Goal: Feedback & Contribution: Contribute content

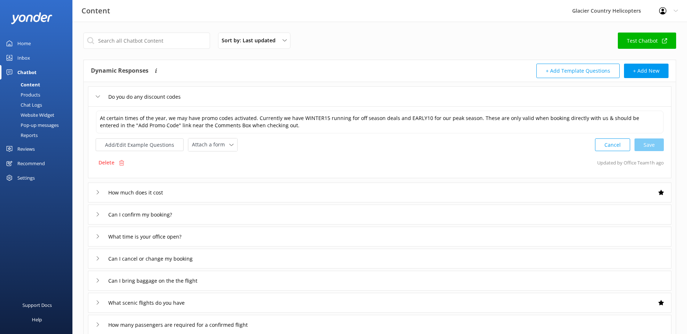
drag, startPoint x: 0, startPoint y: 0, endPoint x: 28, endPoint y: 99, distance: 102.8
click at [28, 99] on div "Products" at bounding box center [22, 95] width 36 height 10
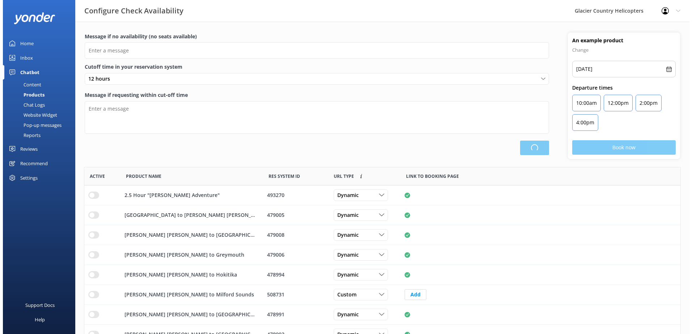
scroll to position [212, 591]
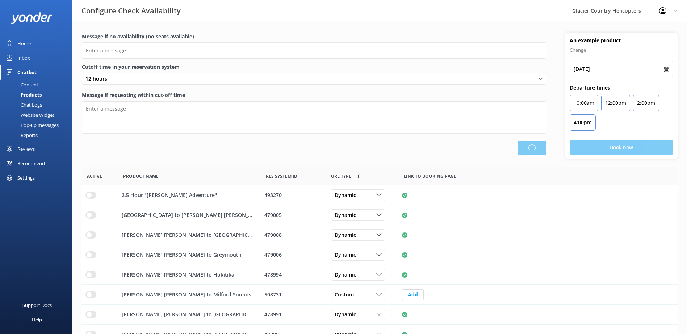
click at [30, 106] on div "Chat Logs" at bounding box center [23, 105] width 38 height 10
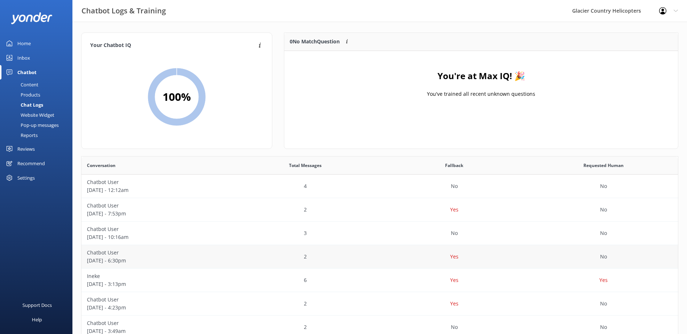
click at [159, 265] on p "[DATE] - 6:30pm" at bounding box center [156, 261] width 138 height 8
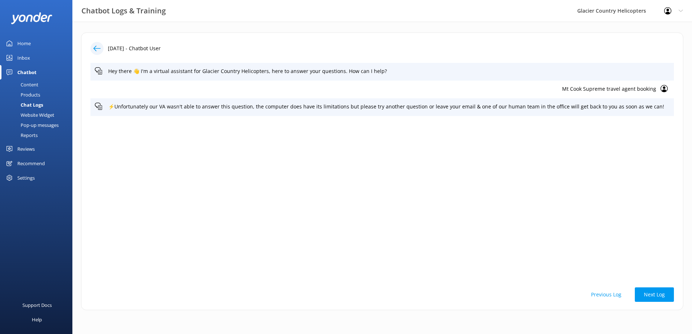
click at [28, 85] on div "Content" at bounding box center [21, 85] width 34 height 10
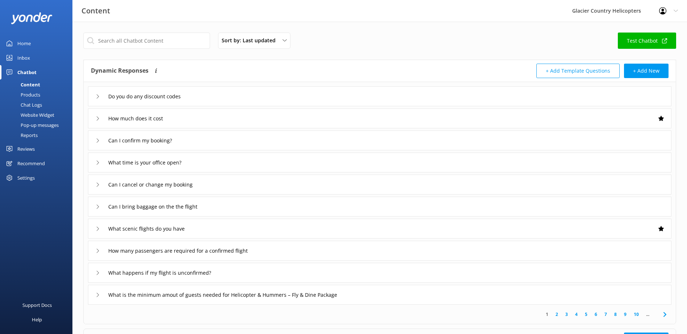
click at [31, 105] on div "Chat Logs" at bounding box center [23, 105] width 38 height 10
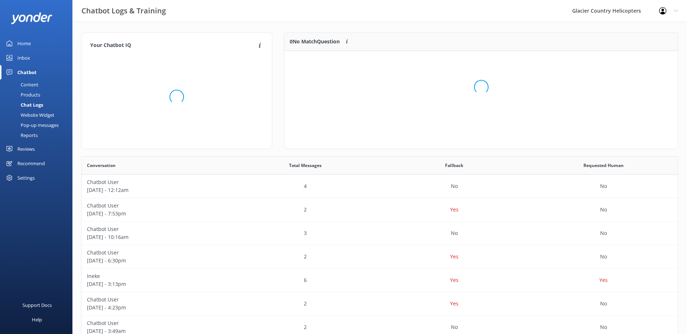
scroll to position [85, 388]
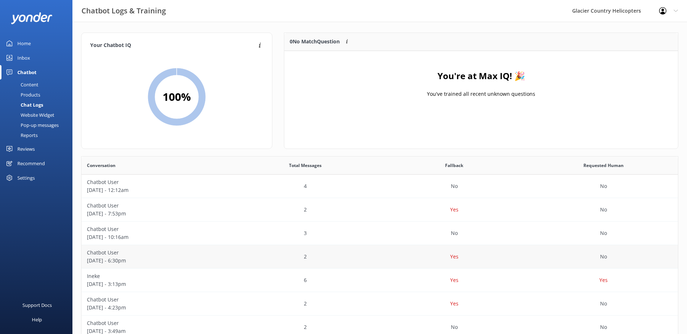
click at [111, 261] on p "[DATE] - 6:30pm" at bounding box center [156, 261] width 138 height 8
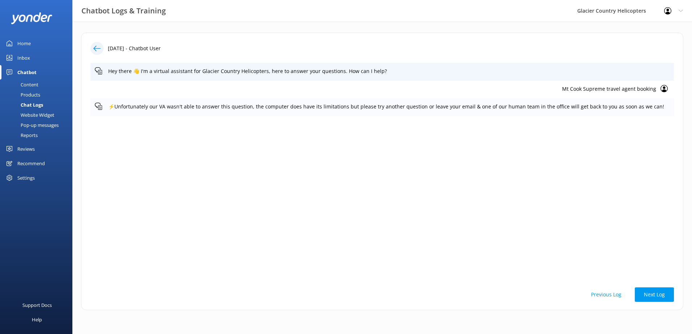
click at [621, 105] on p "⚡Unfortunately our VA wasn't able to answer this question, the computer does ha…" at bounding box center [388, 107] width 561 height 8
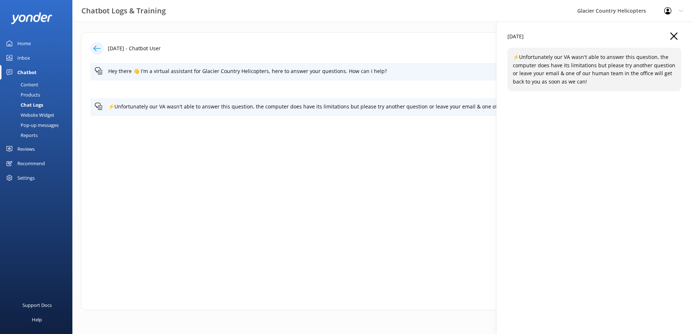
click at [672, 33] on icon "button" at bounding box center [673, 36] width 7 height 7
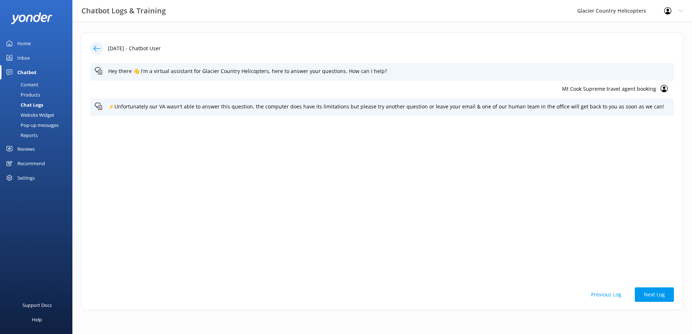
click at [638, 88] on p "Mt Cook Supreme travel agent booking" at bounding box center [375, 89] width 561 height 8
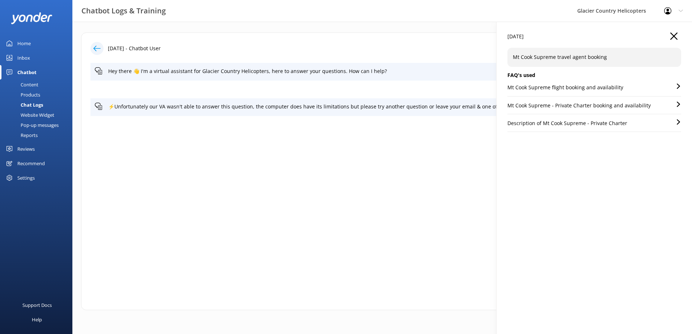
click at [680, 37] on div "[DATE]" at bounding box center [594, 40] width 174 height 15
click at [675, 36] on use "button" at bounding box center [673, 36] width 7 height 7
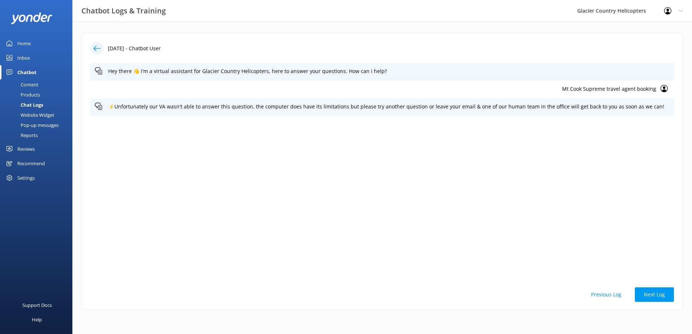
click at [22, 85] on div "Content" at bounding box center [21, 85] width 34 height 10
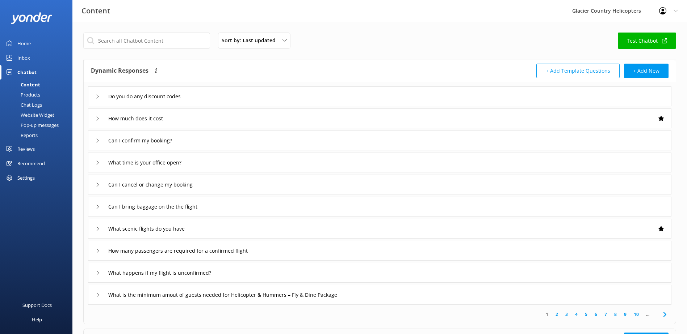
click at [25, 60] on div "Inbox" at bounding box center [23, 58] width 13 height 14
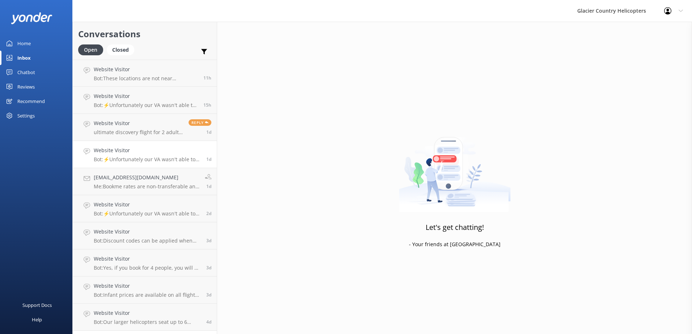
click at [131, 152] on h4 "Website Visitor" at bounding box center [147, 151] width 107 height 8
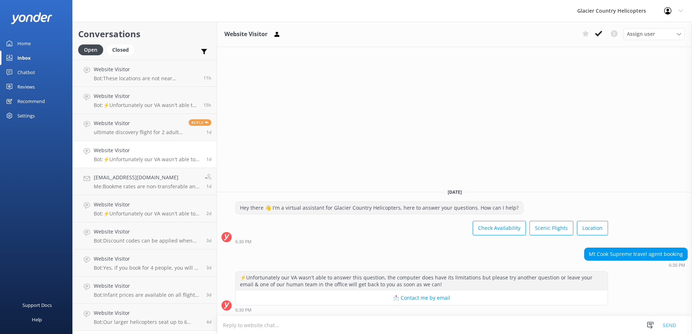
click at [621, 254] on div "Mt Cook Supreme travel agent booking" at bounding box center [636, 254] width 103 height 12
click at [24, 72] on div "Chatbot" at bounding box center [26, 72] width 18 height 14
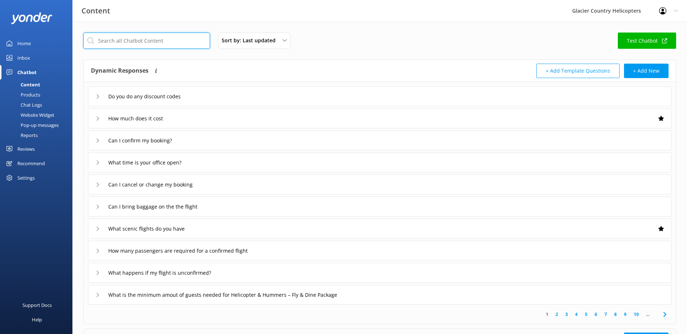
click at [138, 43] on input "text" at bounding box center [146, 41] width 127 height 16
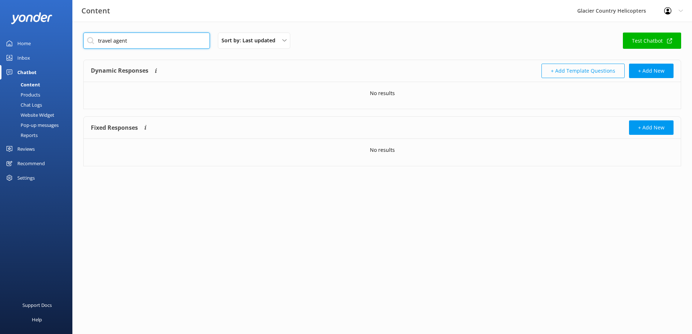
type input "travel agent"
click at [592, 74] on button "+ Add Template Questions" at bounding box center [582, 71] width 83 height 14
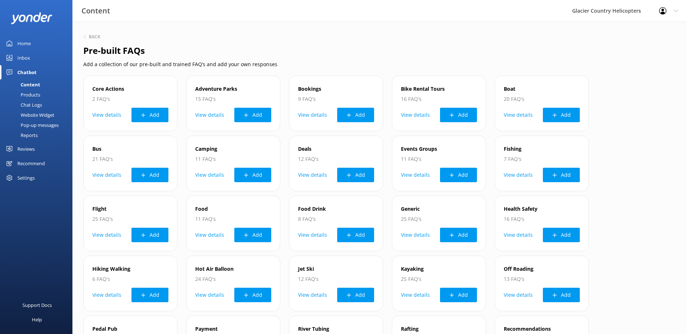
click at [29, 98] on div "Products" at bounding box center [22, 95] width 36 height 10
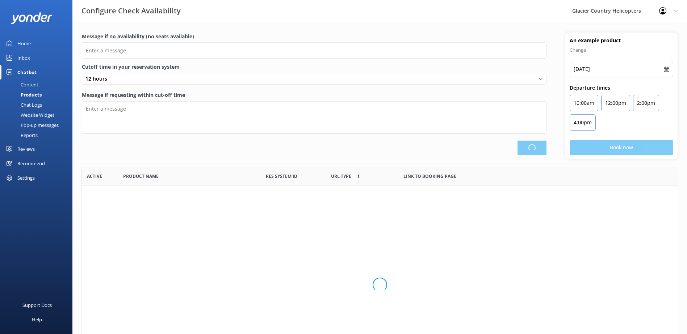
scroll to position [212, 591]
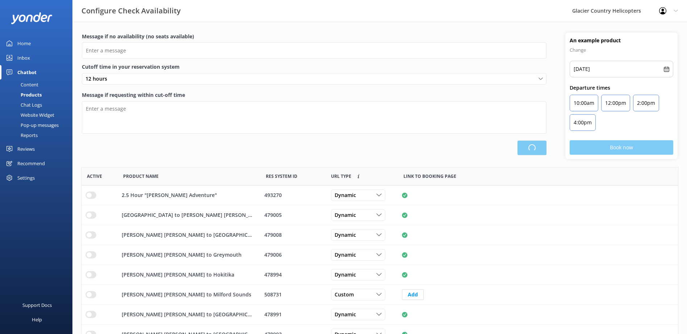
type input "There are no seats available, please check an alternative day"
type textarea "Our online booking system closes {hours} prior to departure. Please book the ne…"
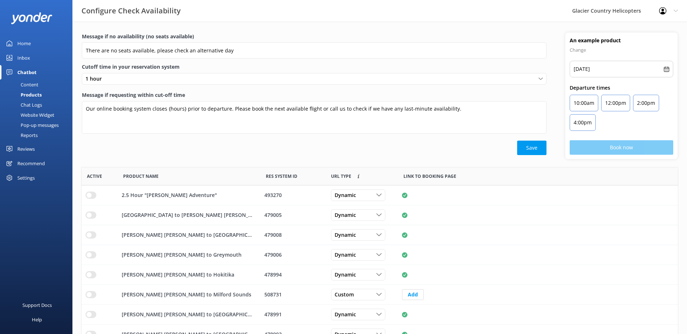
click at [21, 86] on div "Content" at bounding box center [21, 85] width 34 height 10
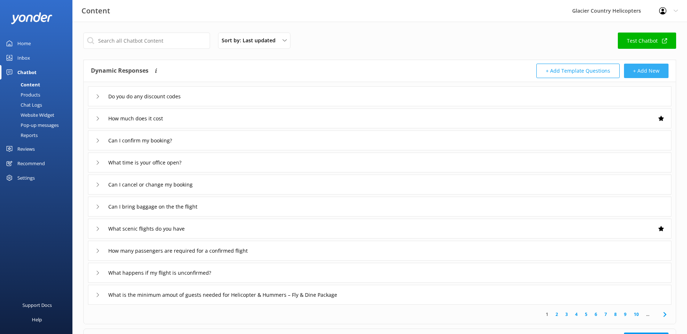
click at [644, 71] on button "+ Add New" at bounding box center [646, 71] width 45 height 14
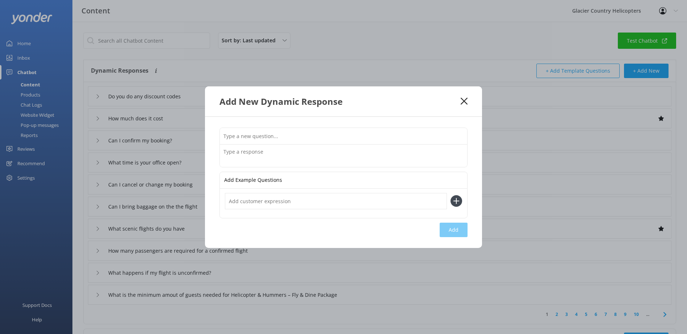
click at [259, 138] on input "text" at bounding box center [343, 136] width 247 height 16
click at [254, 151] on textarea at bounding box center [343, 156] width 247 height 22
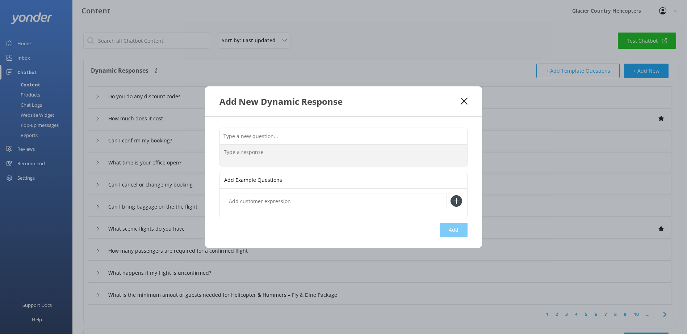
click at [256, 141] on input "text" at bounding box center [343, 136] width 247 height 16
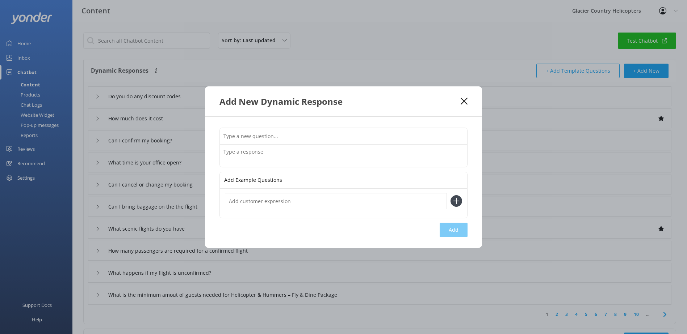
click at [248, 166] on textarea at bounding box center [343, 156] width 247 height 22
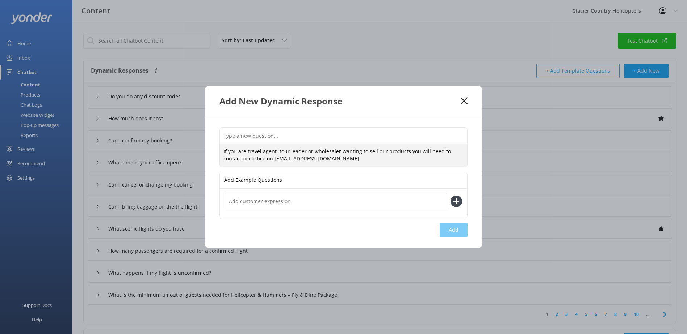
paste textarea "to be set up as"
type textarea "If you are travel agent, tour leader or wholesaler wanting to sell our products…"
click at [274, 195] on input "text" at bounding box center [336, 201] width 222 height 16
type input "Do you take bookings travel agents?"
click at [458, 200] on icon at bounding box center [456, 202] width 12 height 12
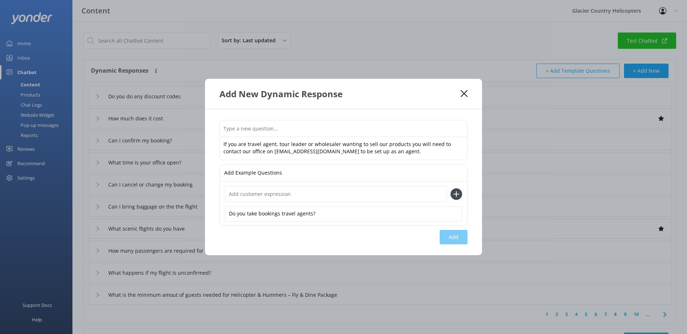
click at [283, 194] on input "text" at bounding box center [336, 194] width 222 height 16
type input "I am a tour leader bringing a group"
click at [451, 193] on icon at bounding box center [456, 195] width 12 height 12
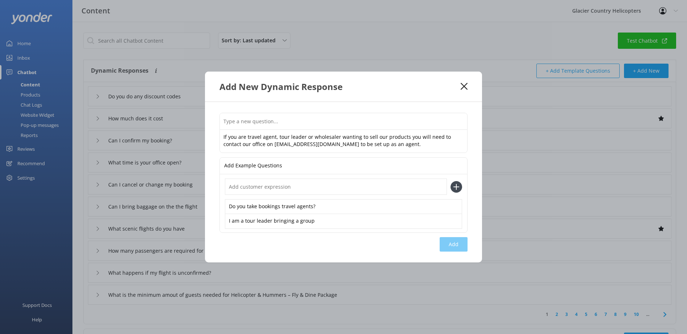
click at [305, 185] on input "text" at bounding box center [336, 187] width 222 height 16
type input "Do you pay commission to tour leaders"
click at [460, 189] on icon at bounding box center [456, 187] width 12 height 12
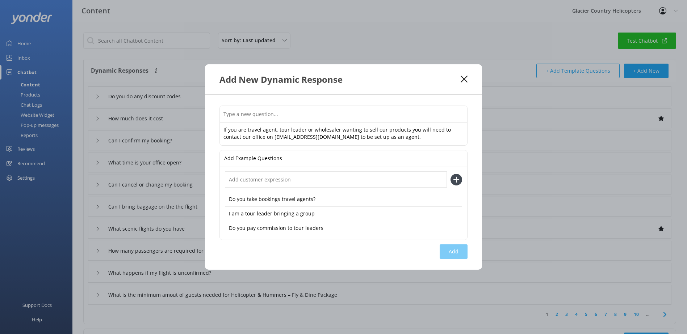
click at [274, 178] on input "text" at bounding box center [336, 180] width 222 height 16
type input "Do you take wholesale bookings?"
click at [456, 178] on use at bounding box center [456, 180] width 6 height 6
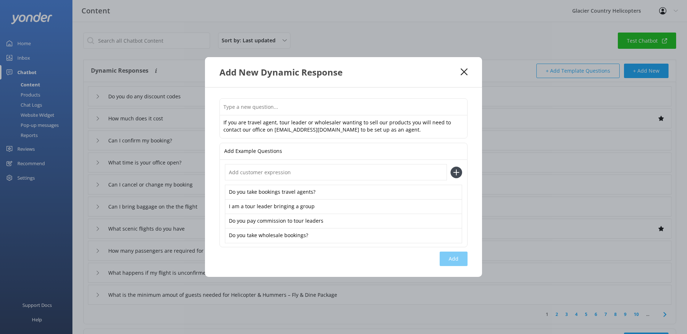
click at [398, 113] on input "text" at bounding box center [343, 107] width 247 height 16
click at [451, 263] on div "If you are travel agent, tour leader or wholesaler wanting to sell our products…" at bounding box center [343, 183] width 277 height 190
click at [289, 108] on input "text" at bounding box center [343, 107] width 247 height 16
click at [375, 129] on textarea "If you are travel agent, tour leader or wholesaler wanting to sell our products…" at bounding box center [343, 126] width 247 height 23
click at [296, 112] on input "text" at bounding box center [343, 107] width 247 height 16
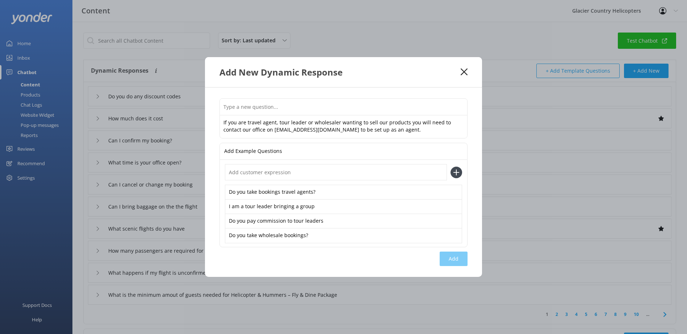
click at [372, 127] on textarea "If you are travel agent, tour leader or wholesaler wanting to sell our products…" at bounding box center [343, 126] width 247 height 23
click at [466, 76] on icon at bounding box center [463, 71] width 7 height 7
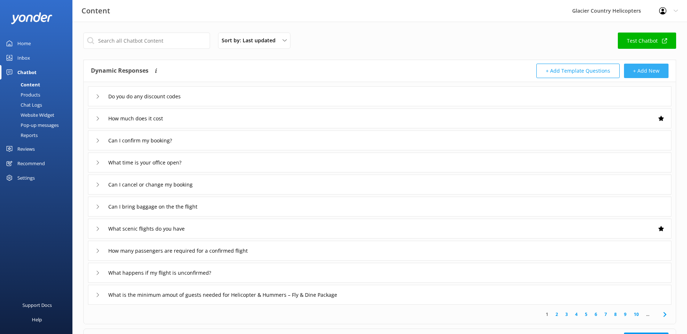
click at [648, 71] on button "+ Add New" at bounding box center [646, 71] width 45 height 14
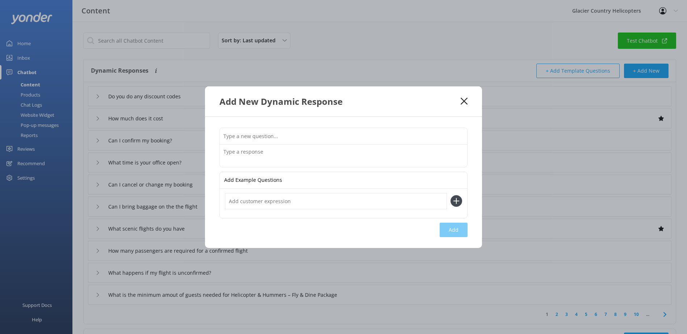
click at [456, 105] on div "Add New Dynamic Response" at bounding box center [339, 102] width 241 height 12
click at [480, 101] on div "Add New Dynamic Response" at bounding box center [343, 102] width 277 height 30
click at [464, 102] on use at bounding box center [463, 101] width 7 height 7
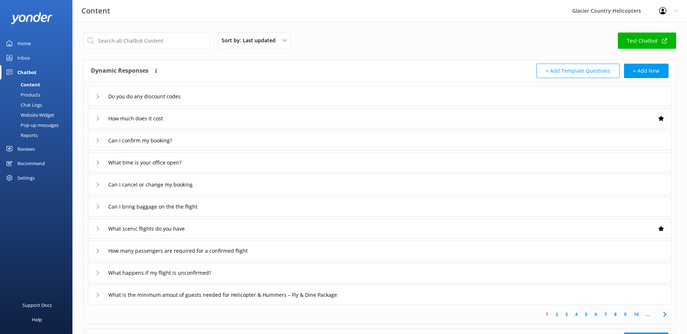
click at [560, 74] on button "+ Add Template Questions" at bounding box center [577, 71] width 83 height 14
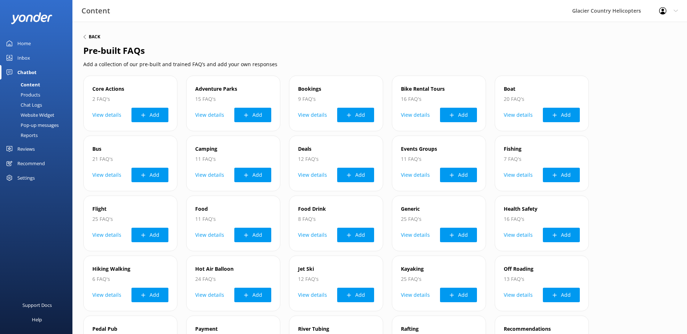
click at [92, 37] on h6 "Back" at bounding box center [95, 37] width 12 height 4
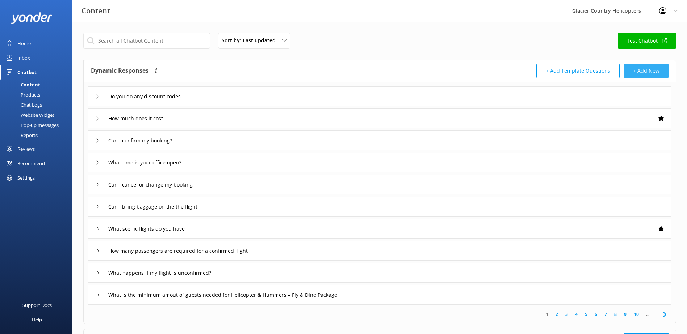
click at [645, 73] on button "+ Add New" at bounding box center [646, 71] width 45 height 14
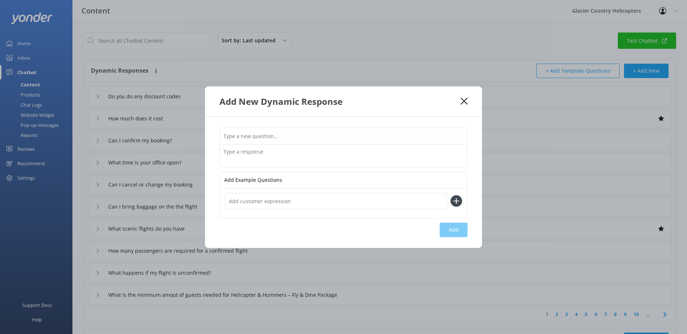
click at [250, 152] on textarea at bounding box center [343, 156] width 247 height 22
click at [384, 222] on div "Add Example Questions Add" at bounding box center [343, 182] width 277 height 131
click at [460, 104] on icon at bounding box center [463, 101] width 7 height 7
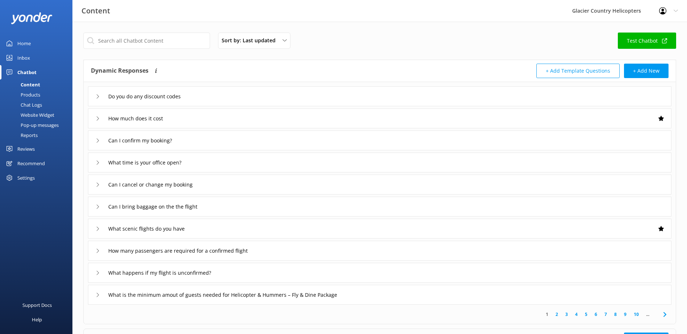
click at [126, 69] on h4 "Dynamic Responses" at bounding box center [120, 71] width 58 height 14
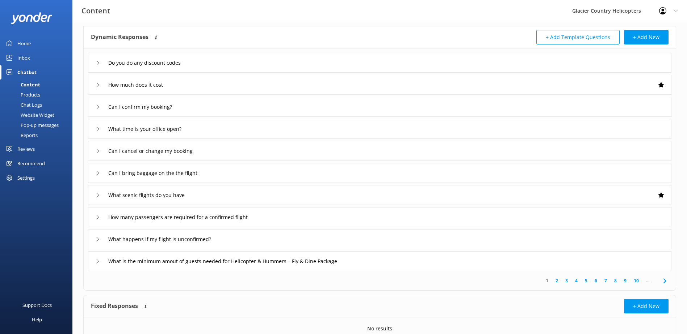
scroll to position [66, 0]
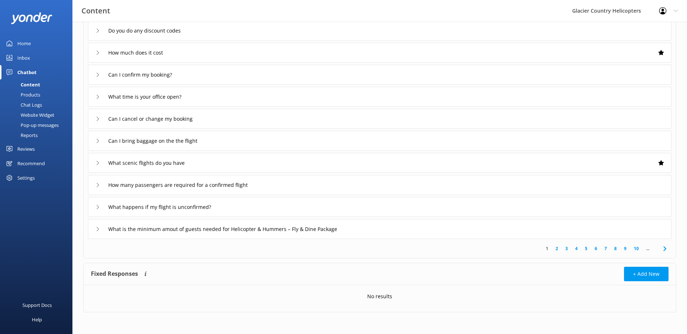
click at [556, 250] on link "2" at bounding box center [557, 248] width 10 height 7
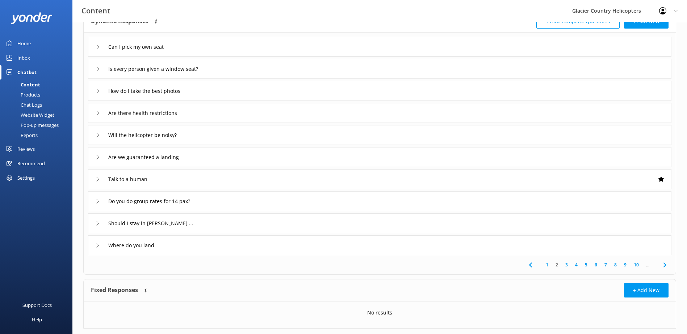
scroll to position [66, 0]
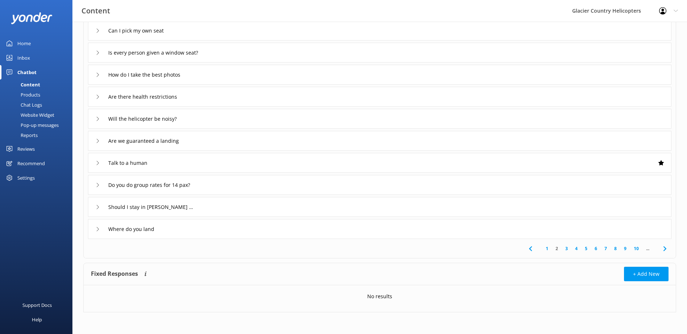
click at [634, 250] on link "10" at bounding box center [636, 248] width 12 height 7
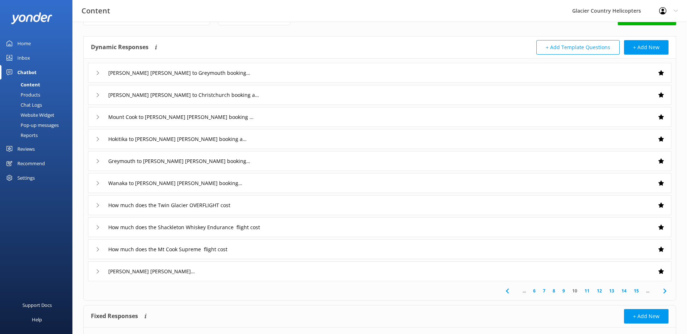
scroll to position [36, 0]
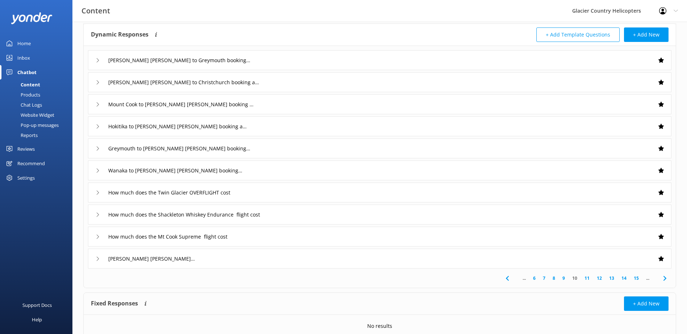
click at [535, 280] on link "6" at bounding box center [534, 278] width 10 height 7
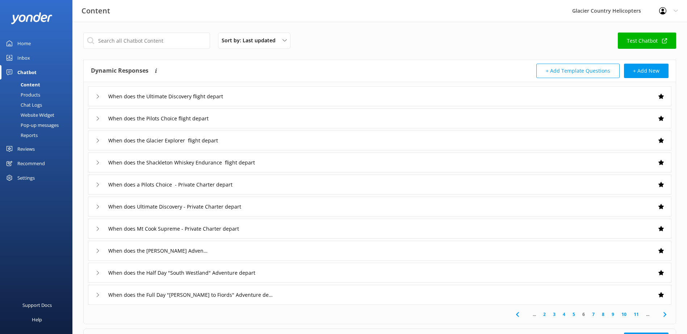
click at [543, 314] on link "2" at bounding box center [544, 314] width 10 height 7
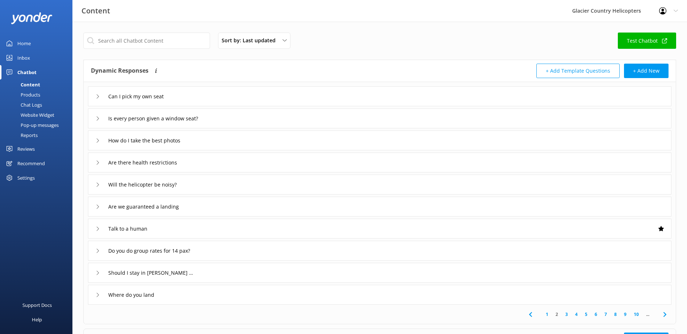
scroll to position [36, 0]
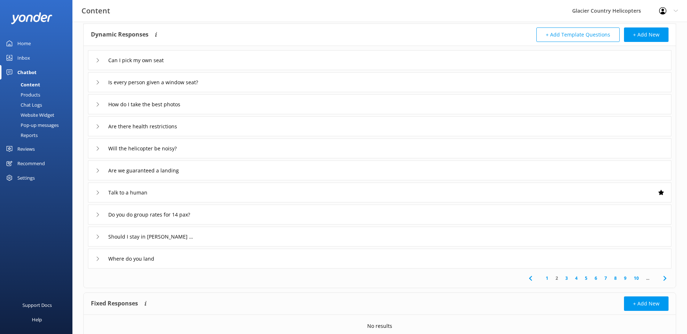
click at [547, 279] on link "1" at bounding box center [547, 278] width 10 height 7
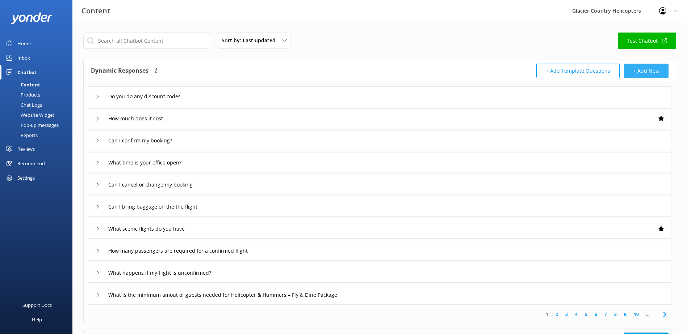
click at [647, 75] on button "+ Add New" at bounding box center [646, 71] width 45 height 14
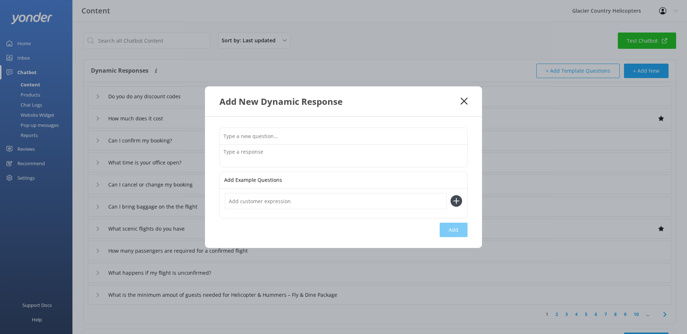
click at [285, 131] on input "text" at bounding box center [343, 136] width 247 height 16
click at [273, 157] on textarea at bounding box center [343, 156] width 247 height 22
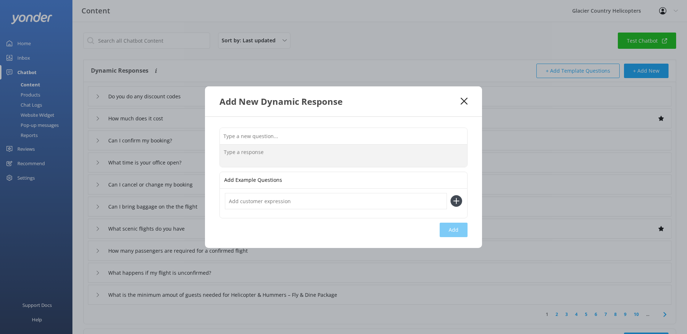
click at [274, 142] on input "text" at bounding box center [343, 136] width 247 height 16
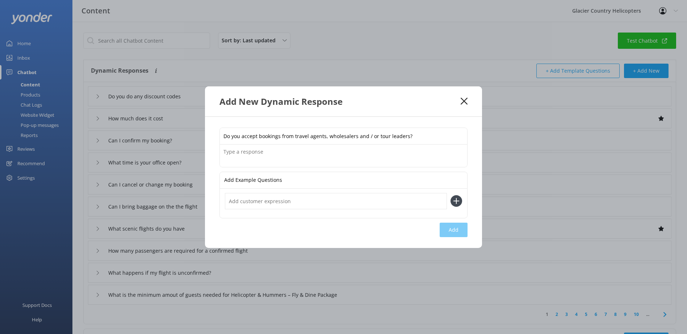
type input "Do you accept bookings from travel agents, wholesalers and / or tour leaders?"
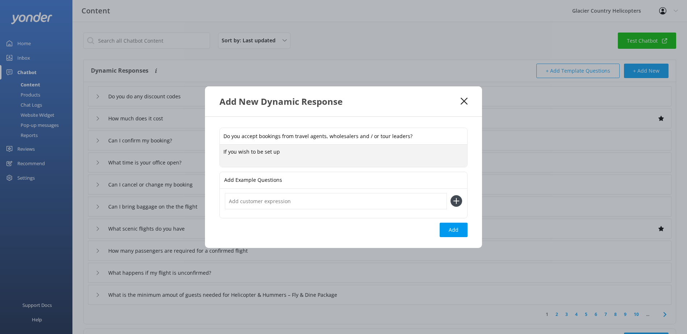
type textarea "If you wish to be set up"
click at [341, 151] on textarea "If you are a travel agent, wholesaler or tour leader you will need to contact o…" at bounding box center [343, 155] width 247 height 23
type textarea "If you are a travel agent, wholesaler or tour leader wanting to sell our produc…"
click at [459, 200] on icon at bounding box center [456, 202] width 12 height 12
click at [274, 209] on input "text" at bounding box center [336, 201] width 222 height 16
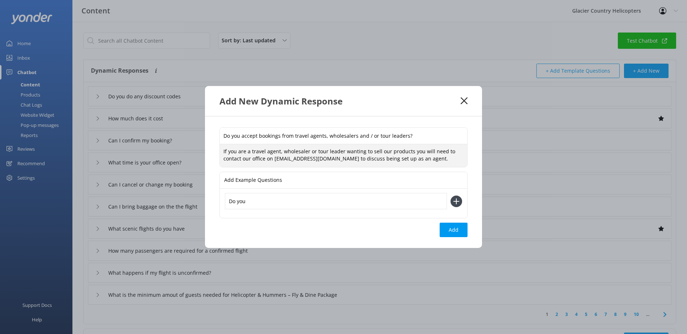
drag, startPoint x: 448, startPoint y: 160, endPoint x: 208, endPoint y: 152, distance: 240.4
click at [208, 152] on div "Do you accept bookings from travel agents, wholesalers and / or tour leaders? I…" at bounding box center [343, 183] width 277 height 132
click at [290, 199] on input "Do you" at bounding box center [336, 201] width 222 height 16
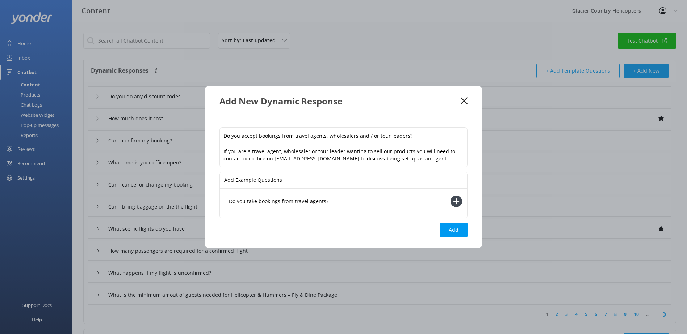
type input "Do you take bookings from travel agents?"
click at [457, 199] on icon at bounding box center [456, 202] width 12 height 12
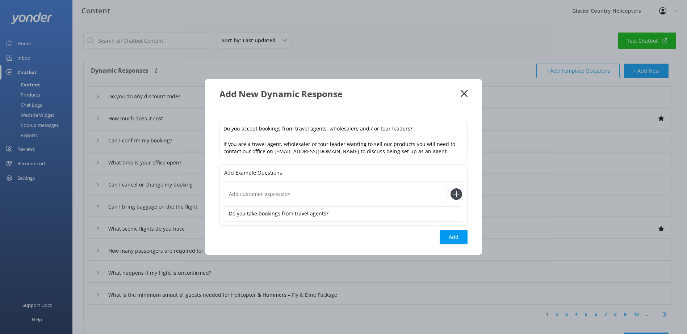
click at [260, 196] on input "text" at bounding box center [336, 194] width 222 height 16
type input "I am a tour leader bringing a group to [PERSON_NAME] [PERSON_NAME]"
click at [459, 197] on icon at bounding box center [456, 195] width 12 height 12
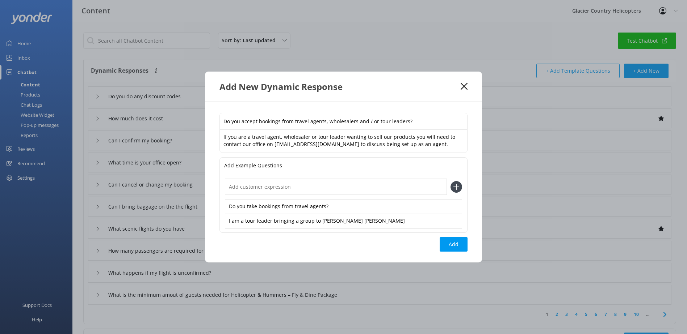
click at [275, 190] on input "text" at bounding box center [336, 187] width 222 height 16
type input "I"
type input "D"
type input "I want to sell your flights at wholesale or net prices"
click at [455, 187] on icon at bounding box center [456, 187] width 12 height 12
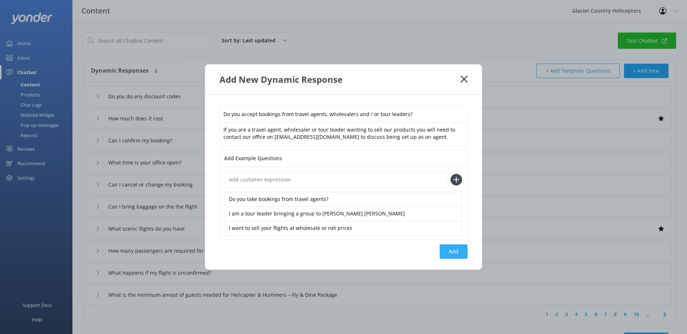
click at [451, 250] on button "Add" at bounding box center [453, 252] width 28 height 14
type input "Do you accept bookings from travel agents, wholesalers and / or tour leaders?"
type input "Do you do any discount codes"
type input "How much does it cost"
type input "Can I confirm my booking?"
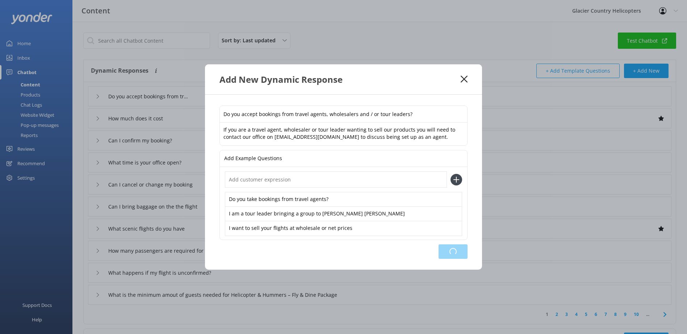
type input "What time is your office open?"
type input "Can I cancel or change my booking"
type input "Can I bring baggage on the the flight"
type input "What scenic flights do you have"
type input "How many passengers are required for a confirmed flight"
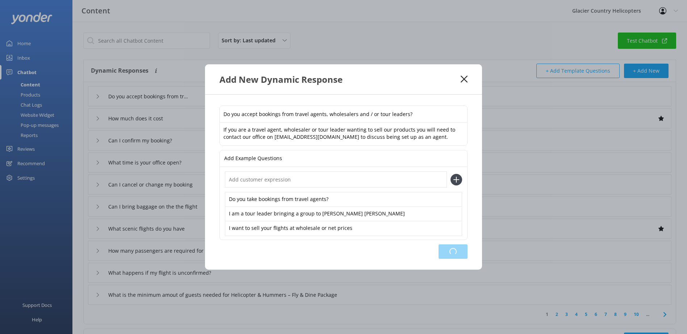
type input "What happens if my flight is unconfirmed?"
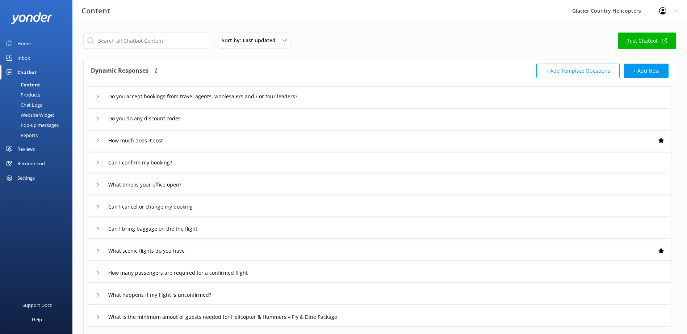
click at [37, 108] on div "Chat Logs" at bounding box center [23, 105] width 38 height 10
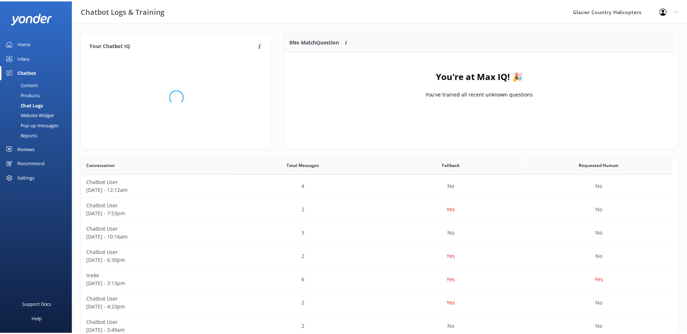
scroll to position [85, 388]
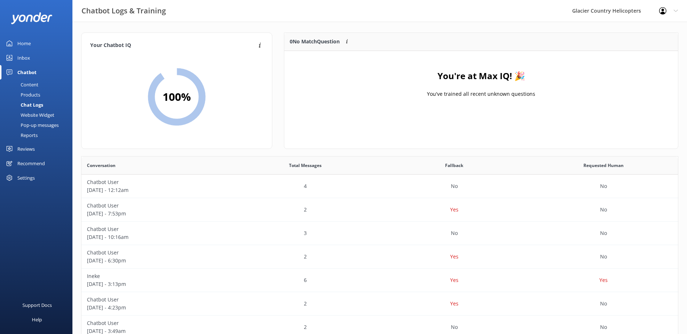
click at [29, 57] on div "Inbox" at bounding box center [23, 58] width 13 height 14
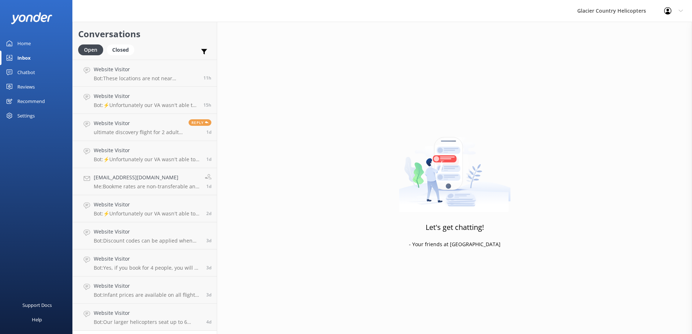
click at [30, 45] on div "Home" at bounding box center [23, 43] width 13 height 14
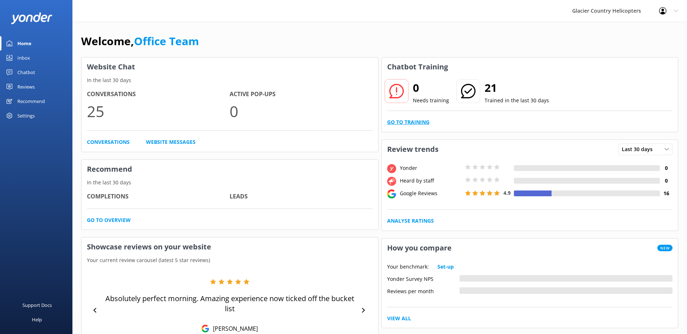
click at [404, 126] on link "Go to Training" at bounding box center [408, 122] width 42 height 8
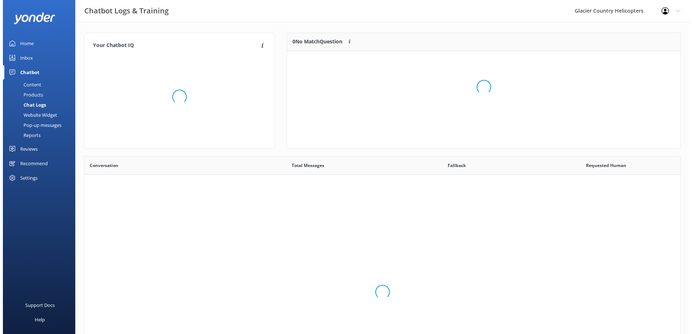
scroll to position [248, 591]
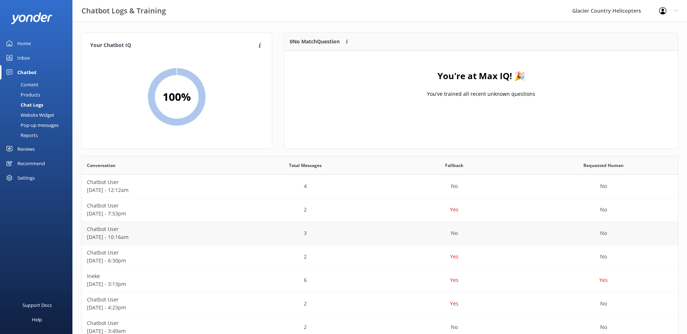
click at [122, 235] on p "[DATE] - 10:16am" at bounding box center [156, 237] width 138 height 8
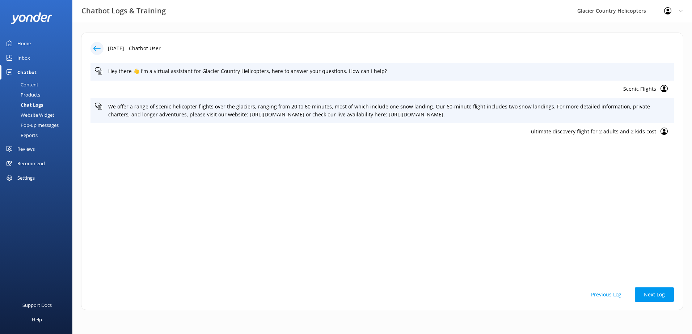
click at [95, 50] on use at bounding box center [96, 48] width 7 height 5
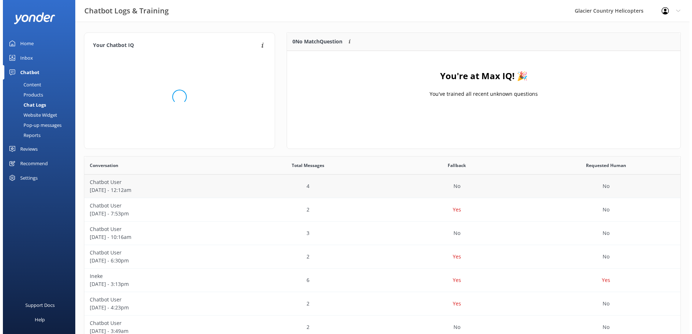
scroll to position [85, 388]
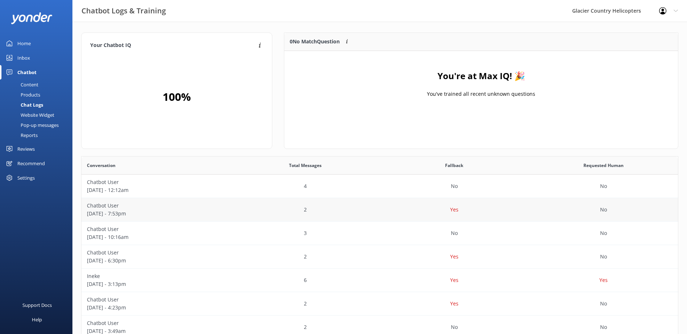
click at [117, 210] on p "Chatbot User" at bounding box center [156, 206] width 138 height 8
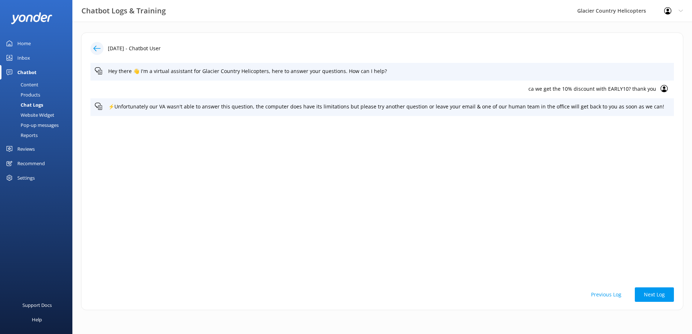
click at [94, 45] on icon at bounding box center [96, 48] width 7 height 7
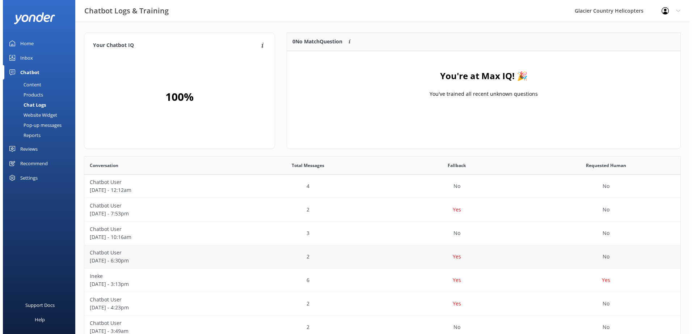
scroll to position [85, 388]
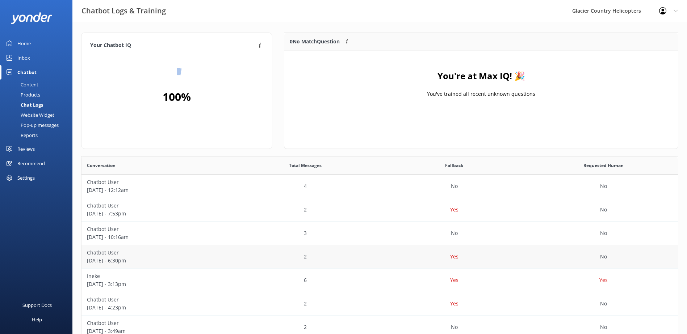
click at [116, 259] on p "[DATE] - 6:30pm" at bounding box center [156, 261] width 138 height 8
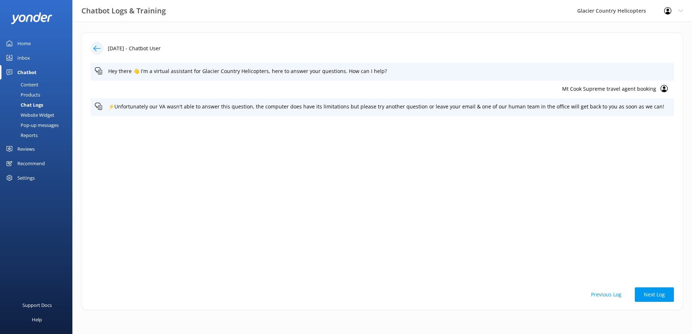
click at [662, 88] on icon at bounding box center [664, 88] width 7 height 7
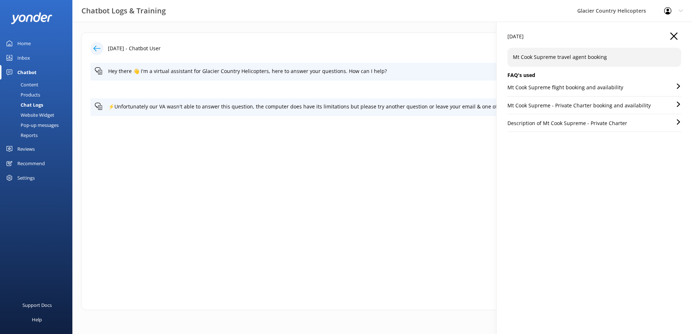
click at [623, 60] on p "Mt Cook Supreme travel agent booking" at bounding box center [594, 57] width 163 height 8
drag, startPoint x: 571, startPoint y: 61, endPoint x: 500, endPoint y: 61, distance: 70.9
click at [500, 61] on div "[DATE] Mt Cook Supreme travel agent booking FAQ's used Mt Cook Supreme flight b…" at bounding box center [594, 189] width 195 height 334
click at [671, 35] on icon "button" at bounding box center [673, 36] width 7 height 7
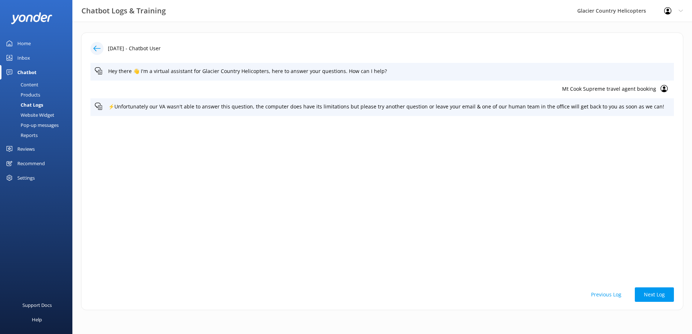
click at [663, 88] on use at bounding box center [664, 88] width 7 height 7
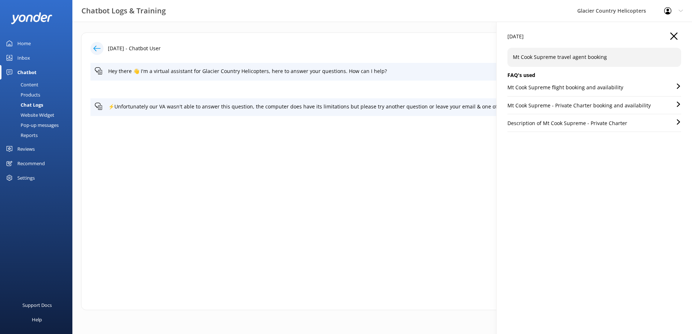
click at [668, 40] on div "[DATE]" at bounding box center [594, 40] width 174 height 15
click at [671, 36] on icon "button" at bounding box center [673, 36] width 7 height 7
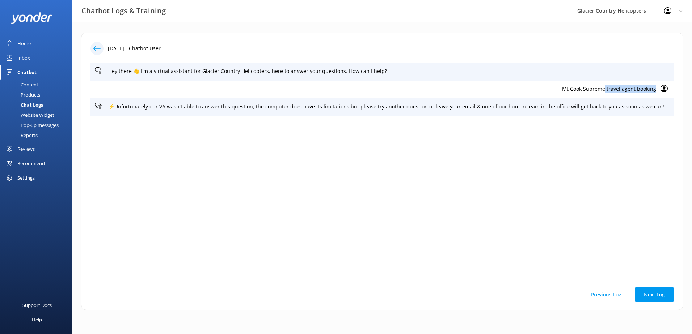
drag, startPoint x: 606, startPoint y: 90, endPoint x: 657, endPoint y: 91, distance: 51.4
click at [657, 91] on div "Mt Cook Supreme travel agent booking" at bounding box center [381, 90] width 583 height 18
copy p "travel agent booking"
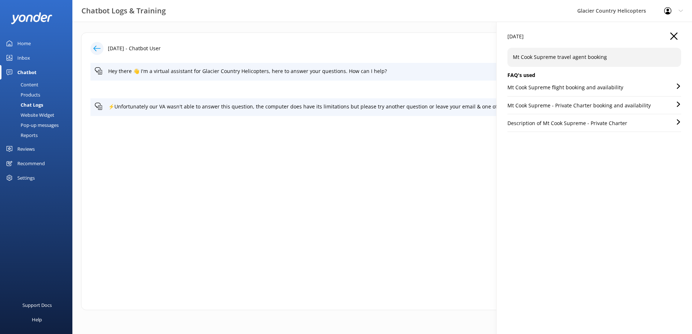
click at [339, 96] on div "Mt Cook Supreme travel agent booking" at bounding box center [381, 90] width 583 height 18
click at [27, 106] on div "Chat Logs" at bounding box center [23, 105] width 39 height 10
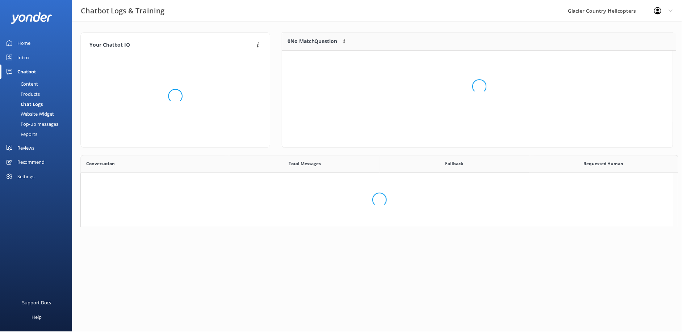
scroll to position [6, 6]
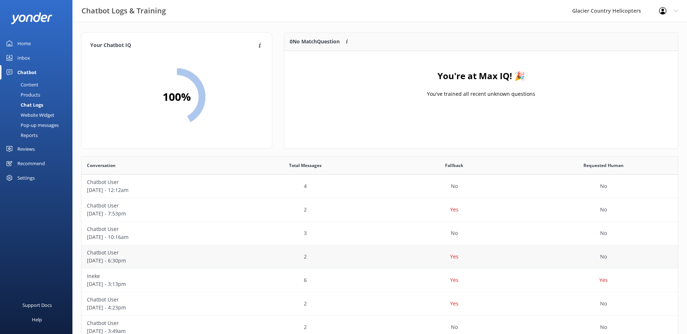
click at [140, 256] on p "Chatbot User" at bounding box center [156, 253] width 138 height 8
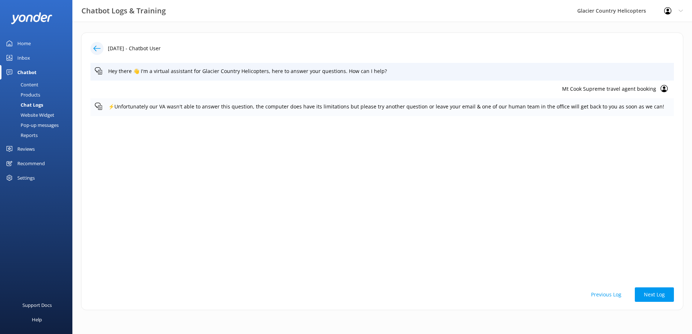
click at [99, 108] on use at bounding box center [98, 106] width 7 height 7
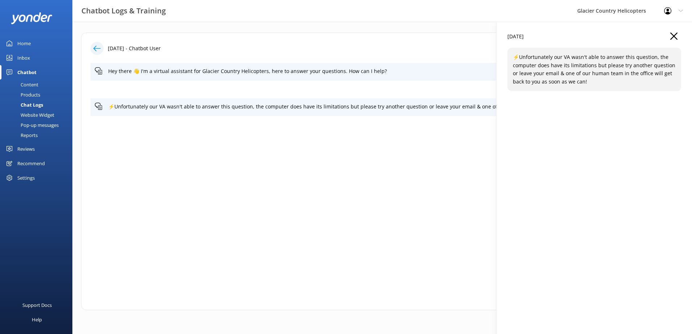
click at [667, 35] on div "[DATE]" at bounding box center [594, 40] width 174 height 15
click at [676, 37] on icon "button" at bounding box center [673, 36] width 7 height 7
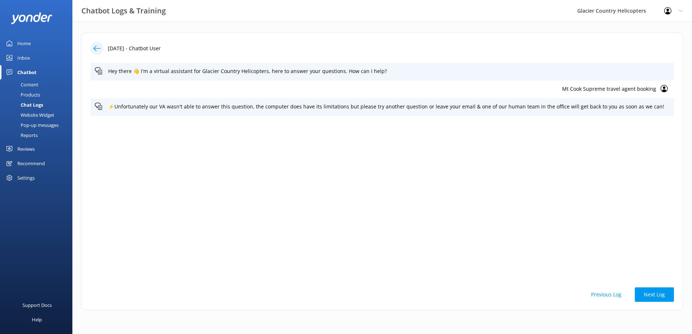
click at [663, 90] on use at bounding box center [664, 88] width 7 height 7
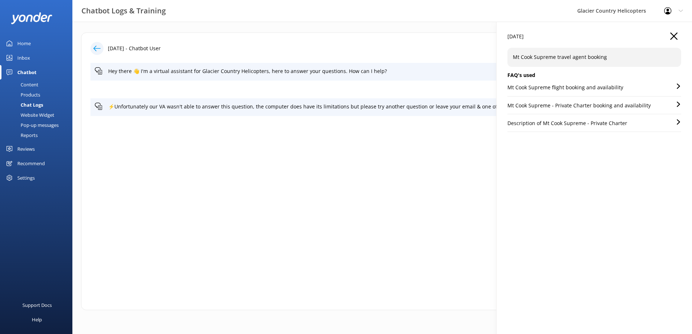
click at [682, 38] on div "[DATE] Mt Cook Supreme travel agent booking FAQ's used Mt Cook Supreme flight b…" at bounding box center [594, 189] width 195 height 334
click at [675, 35] on use "button" at bounding box center [673, 36] width 7 height 7
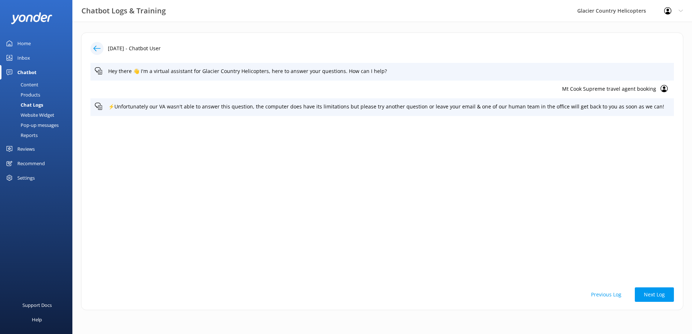
click at [29, 94] on div "Products" at bounding box center [22, 95] width 36 height 10
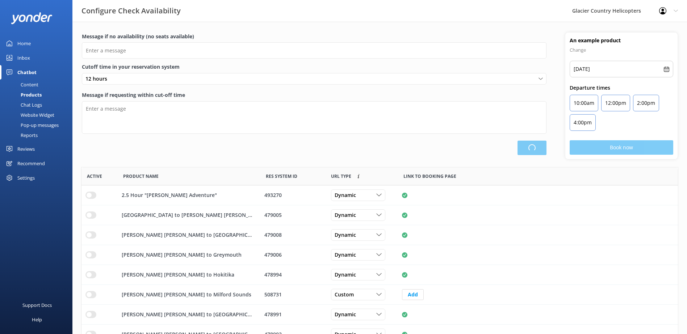
type input "There are no seats available, please check an alternative day"
type textarea "Our online booking system closes {hours} prior to departure. Please book the ne…"
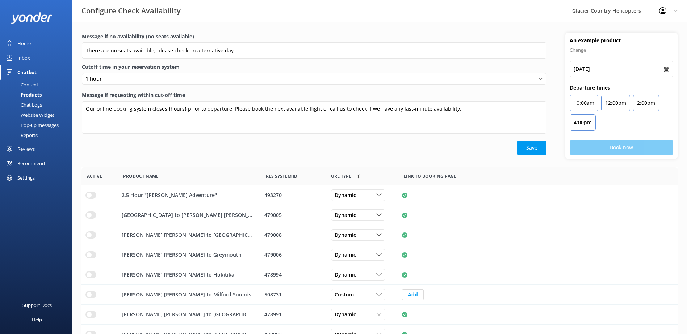
click at [30, 87] on div "Content" at bounding box center [21, 85] width 34 height 10
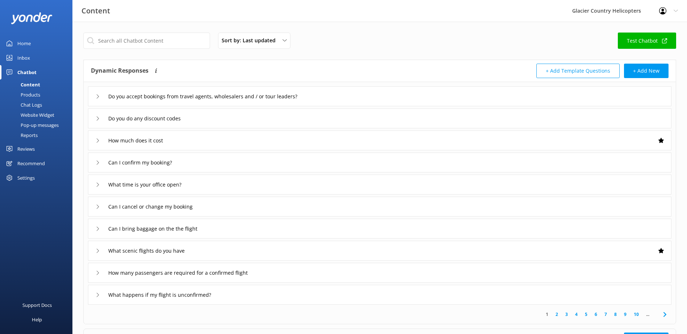
click at [99, 99] on div "Do you accept bookings from travel agents, wholesalers and / or tour leaders?" at bounding box center [212, 96] width 232 height 12
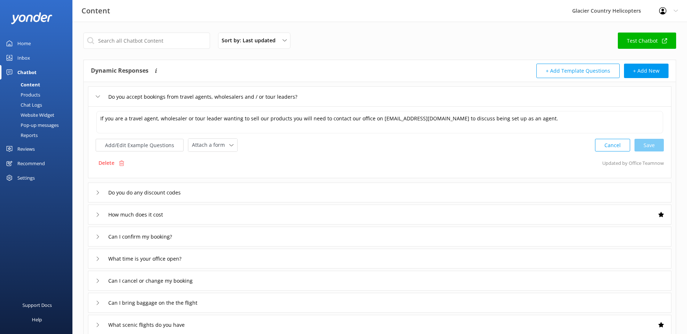
click at [99, 100] on div "Do you accept bookings from travel agents, wholesalers and / or tour leaders?" at bounding box center [212, 97] width 232 height 12
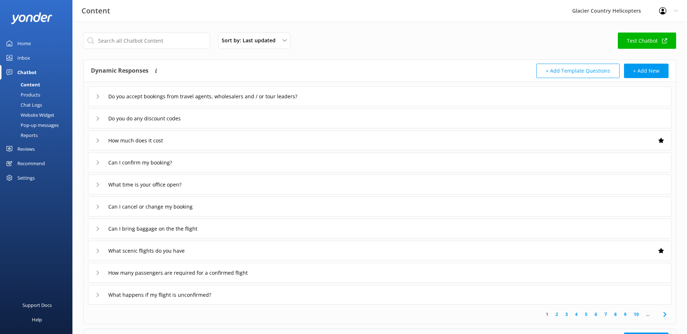
click at [29, 62] on div "Inbox" at bounding box center [23, 58] width 13 height 14
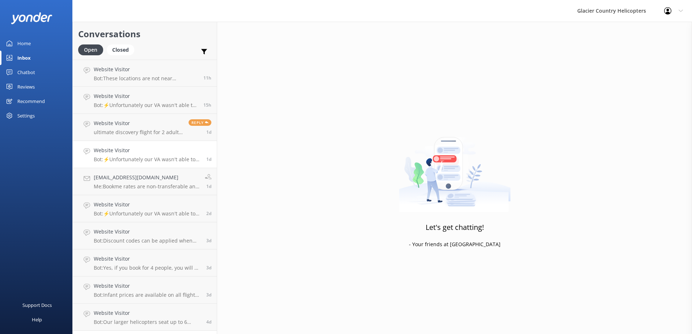
click at [130, 153] on h4 "Website Visitor" at bounding box center [147, 151] width 107 height 8
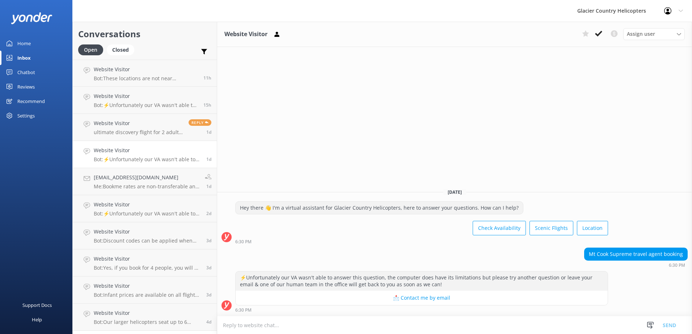
click at [668, 249] on div "Mt Cook Supreme travel agent booking" at bounding box center [636, 254] width 103 height 12
click at [686, 257] on div "Mt Cook Supreme travel agent booking" at bounding box center [636, 254] width 103 height 12
click at [30, 45] on div "Home" at bounding box center [23, 43] width 13 height 14
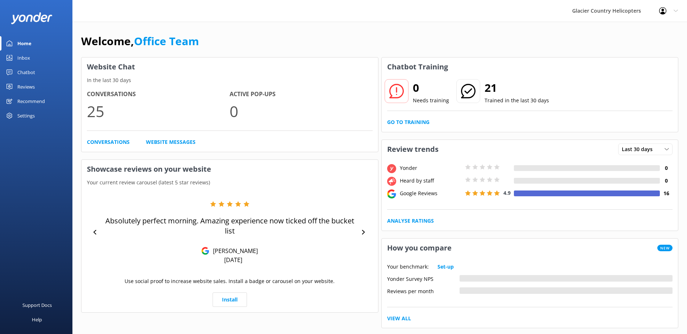
click at [32, 59] on link "Inbox" at bounding box center [36, 58] width 72 height 14
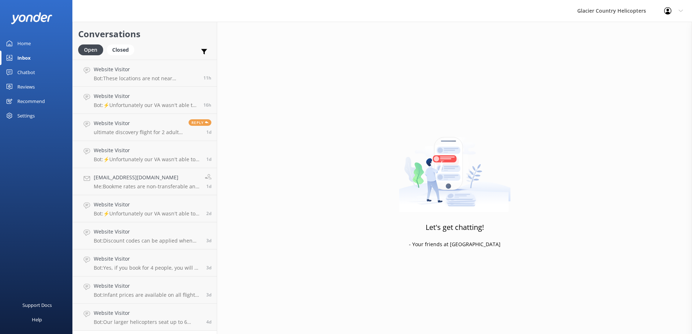
click at [22, 82] on div "Reviews" at bounding box center [25, 87] width 17 height 14
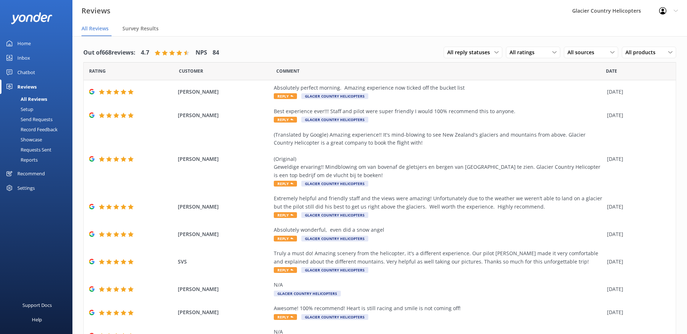
click at [29, 43] on div "Home" at bounding box center [23, 43] width 13 height 14
